Goal: Book appointment/travel/reservation

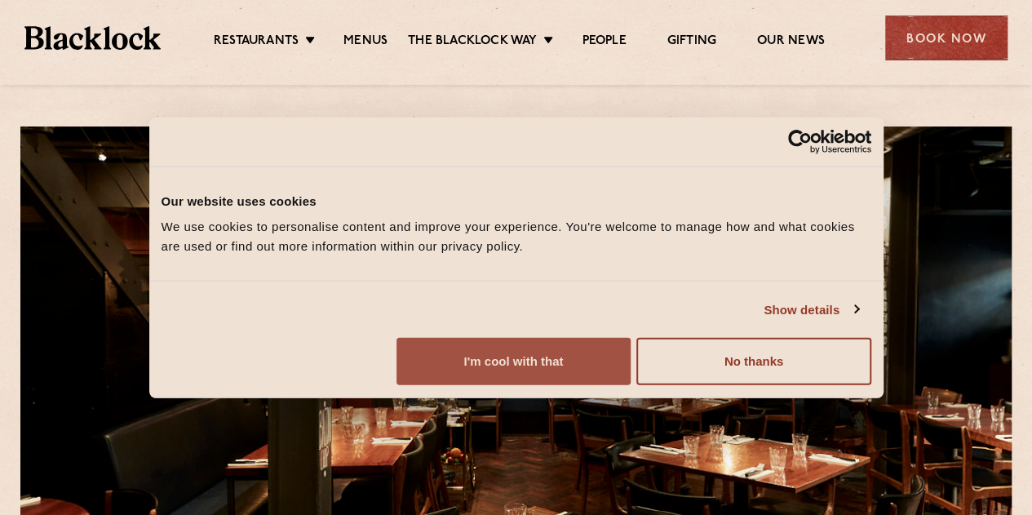
click at [630, 385] on button "I'm cool with that" at bounding box center [513, 361] width 234 height 47
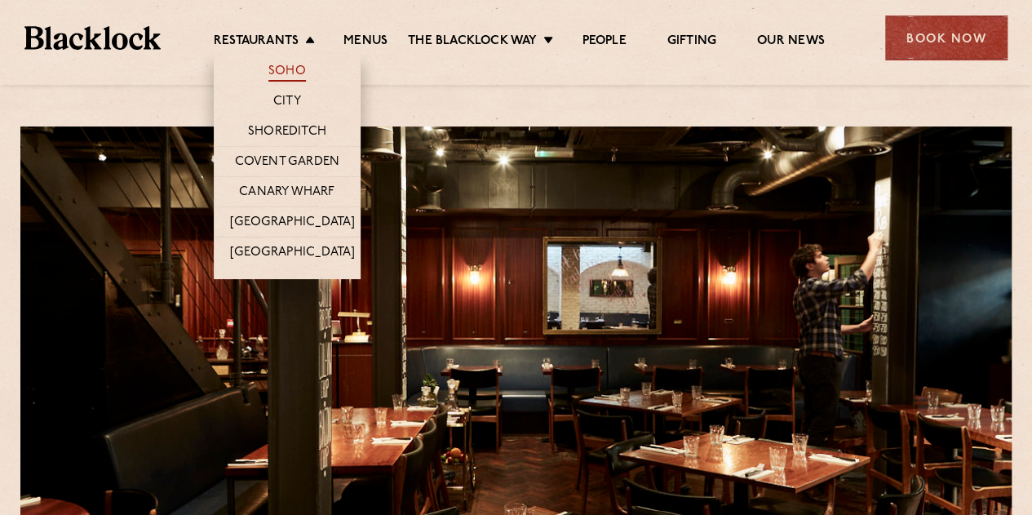
click at [287, 77] on link "Soho" at bounding box center [287, 73] width 38 height 18
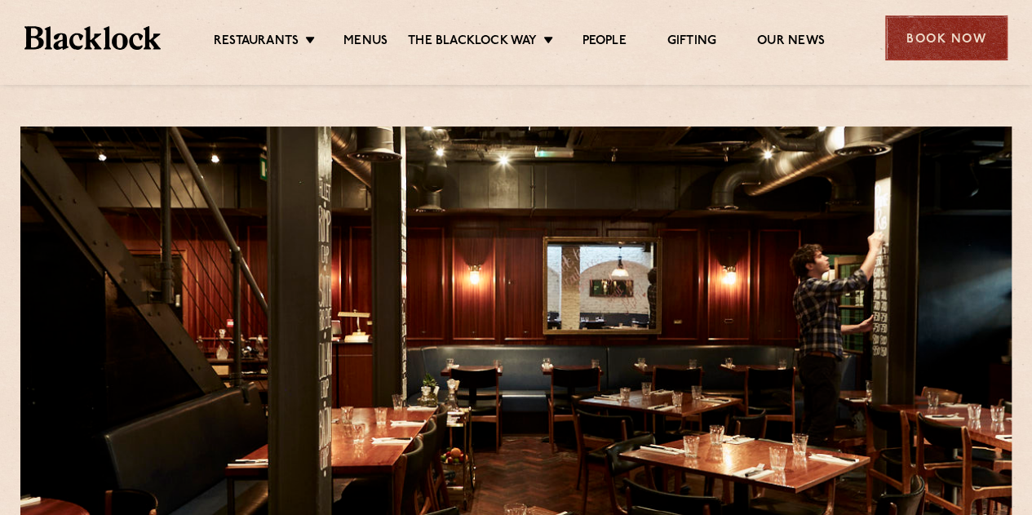
click at [949, 29] on div "Book Now" at bounding box center [946, 37] width 122 height 45
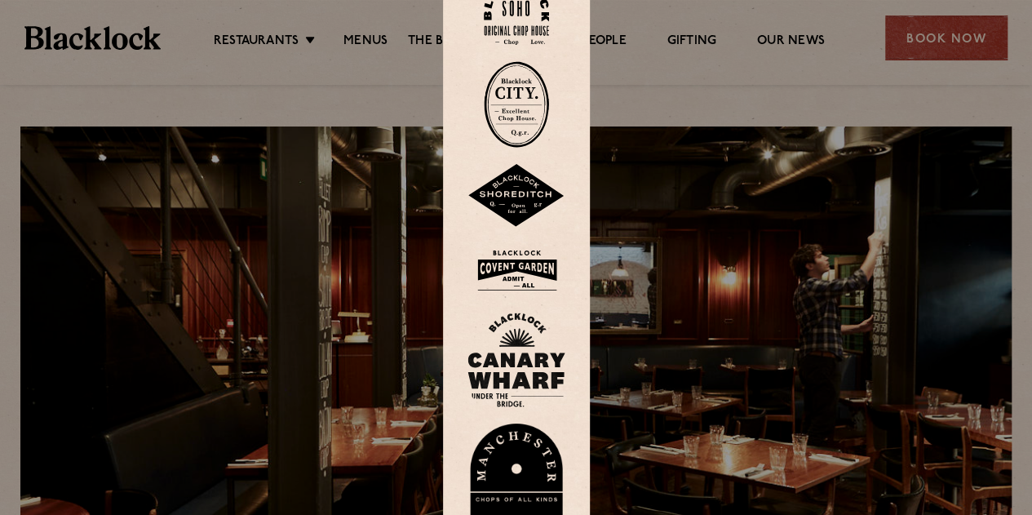
click at [512, 17] on img at bounding box center [516, 12] width 65 height 66
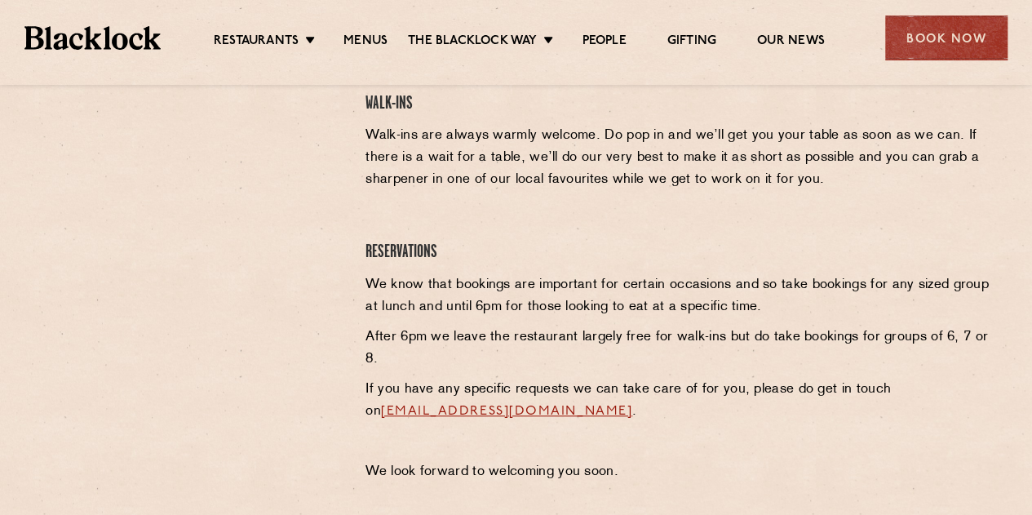
scroll to position [571, 0]
